Goal: Find contact information: Find contact information

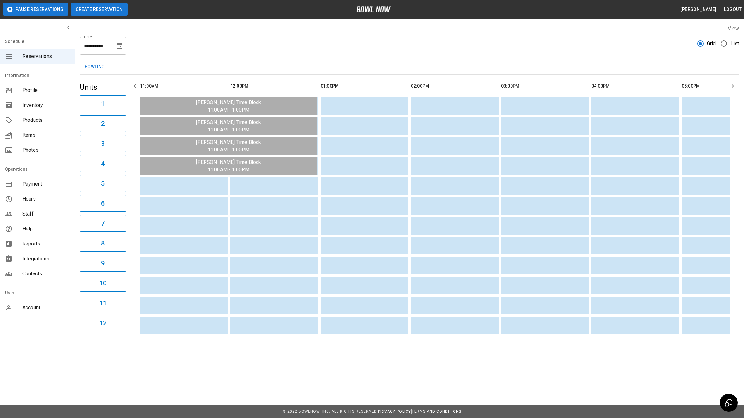
scroll to position [0, 583]
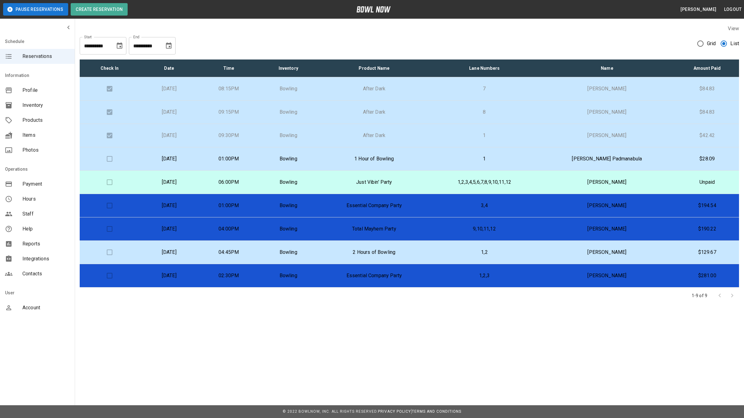
click at [409, 278] on p "Essential Company Party" at bounding box center [374, 275] width 102 height 7
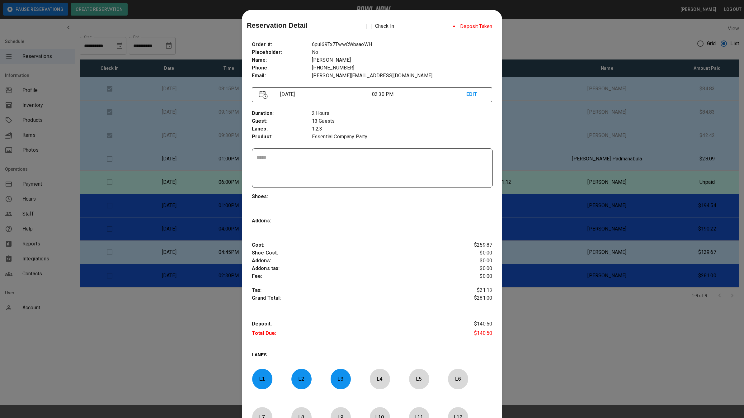
scroll to position [10, 0]
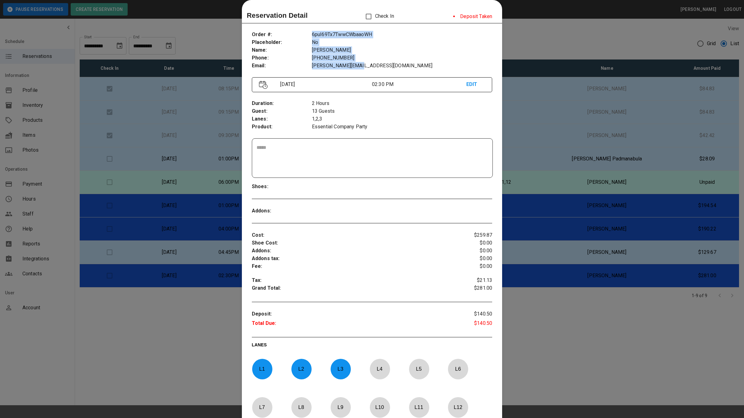
drag, startPoint x: 354, startPoint y: 66, endPoint x: 309, endPoint y: 67, distance: 45.5
click at [309, 67] on div "Order # : Placeholder : Name : Phone : Email : 6puI69Tx7TwwCWbaaoWH No [PERSON_…" at bounding box center [372, 50] width 241 height 49
drag, startPoint x: 309, startPoint y: 67, endPoint x: 376, endPoint y: 68, distance: 66.9
click at [376, 68] on p "[PERSON_NAME][EMAIL_ADDRESS][DOMAIN_NAME]" at bounding box center [402, 66] width 180 height 8
drag, startPoint x: 349, startPoint y: 67, endPoint x: 309, endPoint y: 69, distance: 39.6
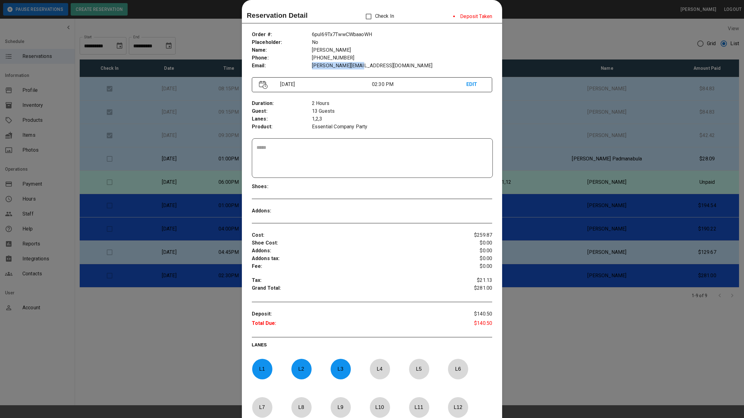
click at [312, 69] on p "[PERSON_NAME][EMAIL_ADDRESS][DOMAIN_NAME]" at bounding box center [402, 66] width 180 height 8
copy p "[PERSON_NAME][EMAIL_ADDRESS][DOMAIN_NAME]"
click at [545, 26] on div at bounding box center [372, 209] width 744 height 418
